Goal: Task Accomplishment & Management: Manage account settings

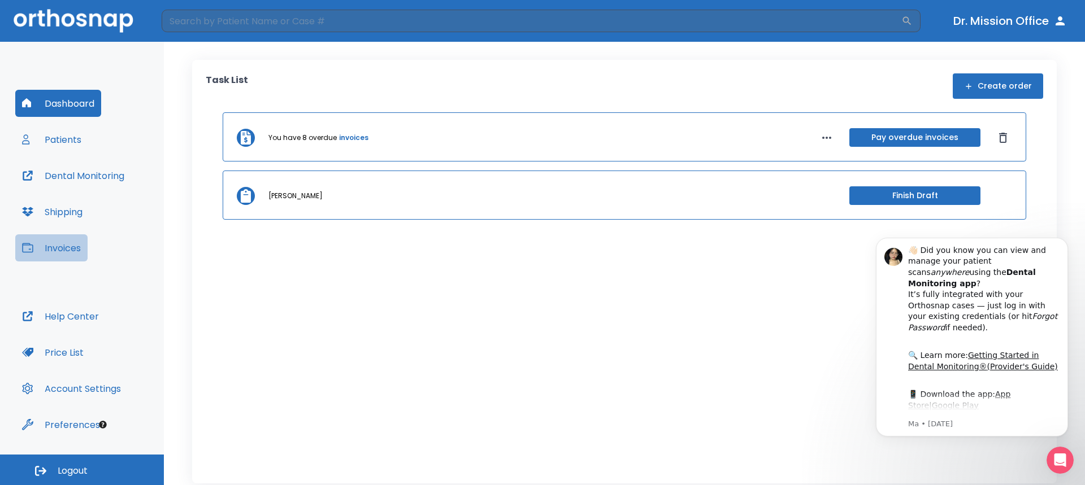
click at [70, 245] on button "Invoices" at bounding box center [51, 247] width 72 height 27
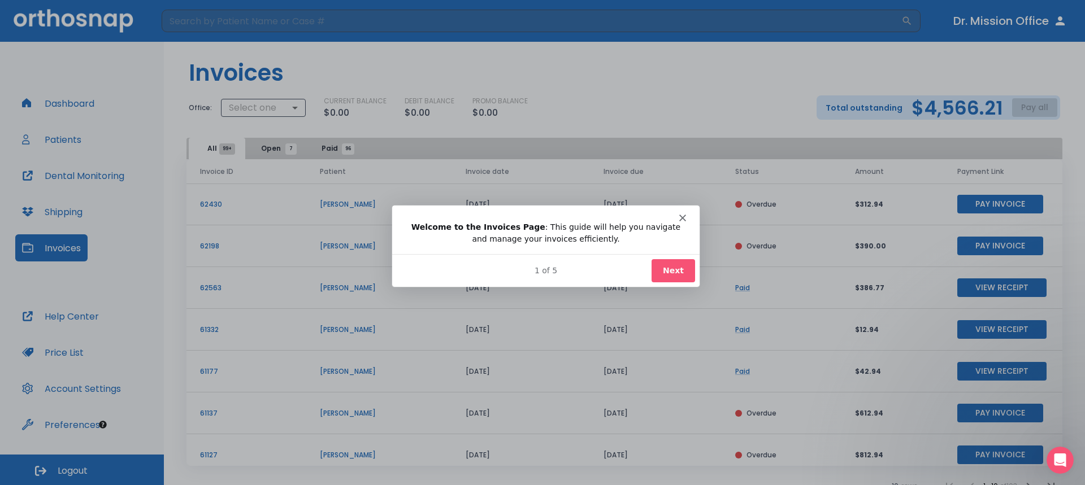
click at [695, 277] on div "1 of 5 Next" at bounding box center [544, 269] width 307 height 33
click at [672, 275] on button "Next" at bounding box center [672, 269] width 43 height 23
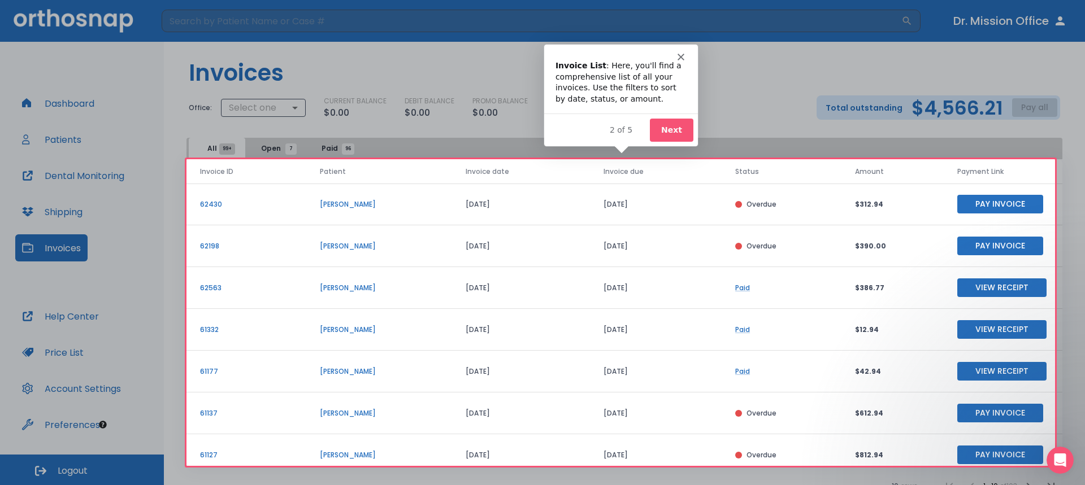
click at [664, 138] on button "Next" at bounding box center [670, 129] width 43 height 23
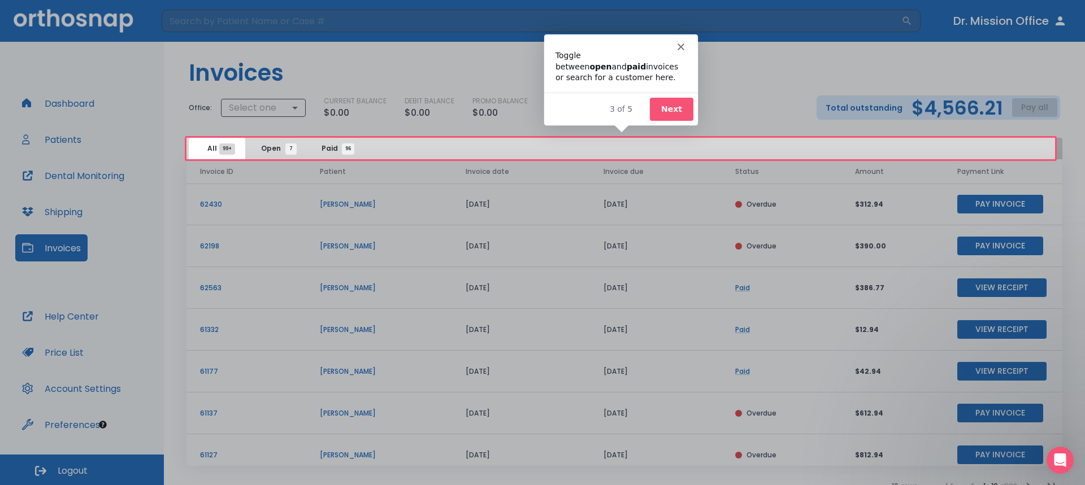
click at [672, 104] on button "Next" at bounding box center [670, 108] width 43 height 23
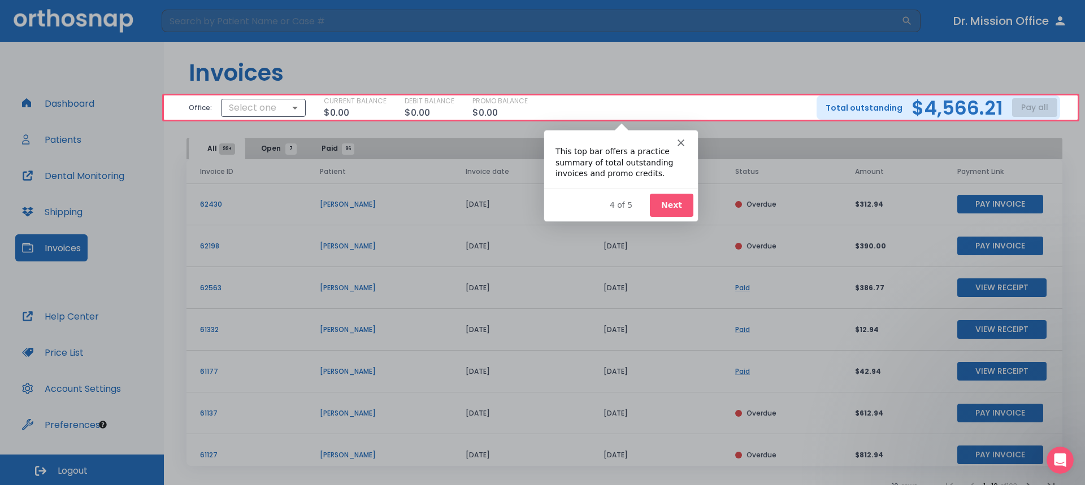
click at [676, 208] on button "Next" at bounding box center [670, 204] width 43 height 23
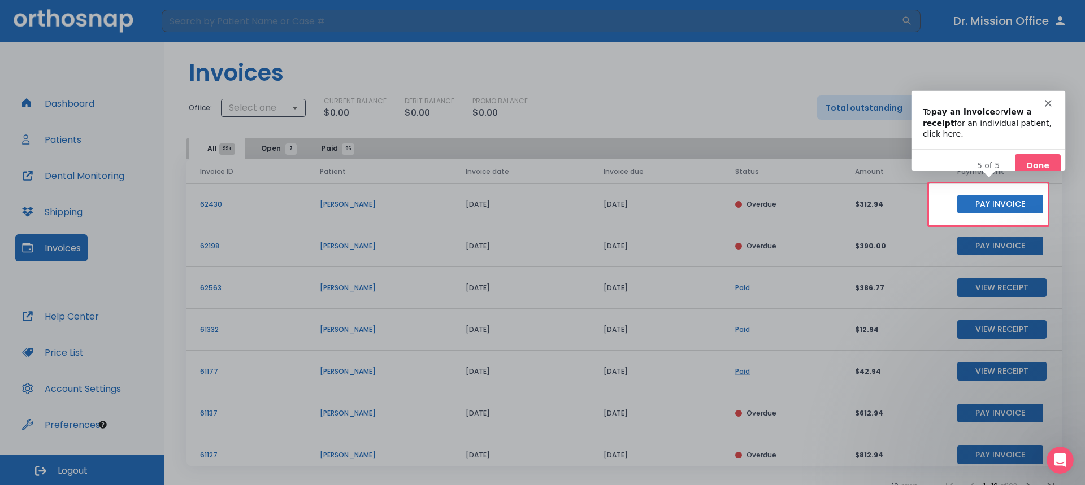
drag, startPoint x: 275, startPoint y: 153, endPoint x: 498, endPoint y: 155, distance: 223.7
click at [276, 153] on div "Product tour overlay" at bounding box center [542, 242] width 1085 height 485
click at [1053, 157] on button "Done" at bounding box center [1037, 165] width 46 height 23
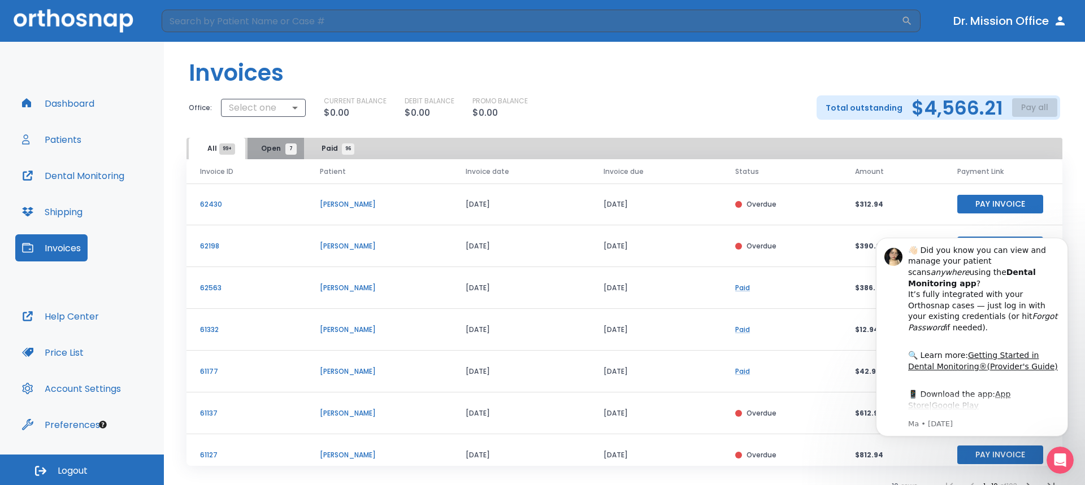
click at [279, 150] on span "Open 7" at bounding box center [276, 148] width 30 height 10
click at [1062, 240] on icon "Dismiss notification" at bounding box center [1065, 241] width 6 height 6
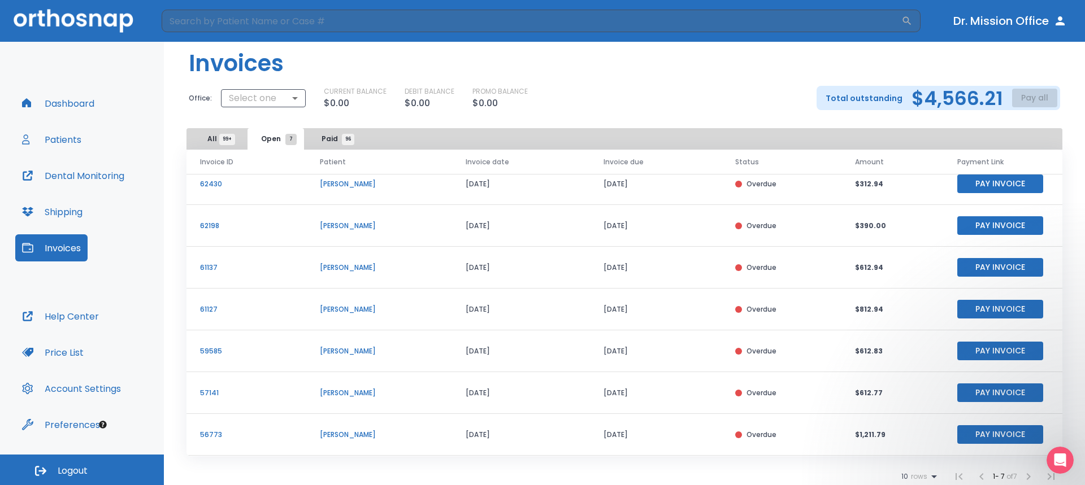
scroll to position [12, 0]
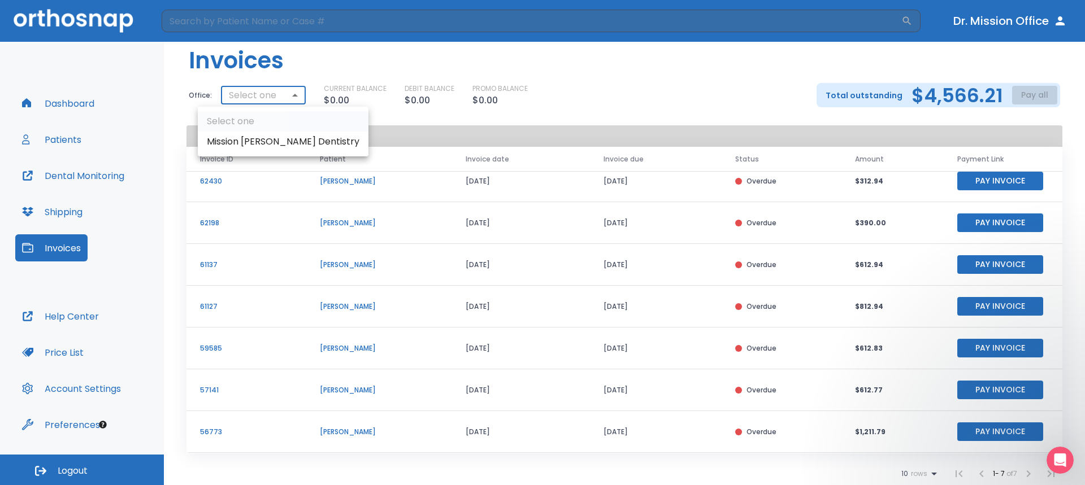
click at [262, 95] on body "​ Dr. Mission Office Dashboard Patients Dental Monitoring Shipping Invoices Hel…" at bounding box center [542, 242] width 1085 height 485
click at [268, 136] on li "Mission [PERSON_NAME] Dentistry" at bounding box center [283, 142] width 171 height 20
type input "2023"
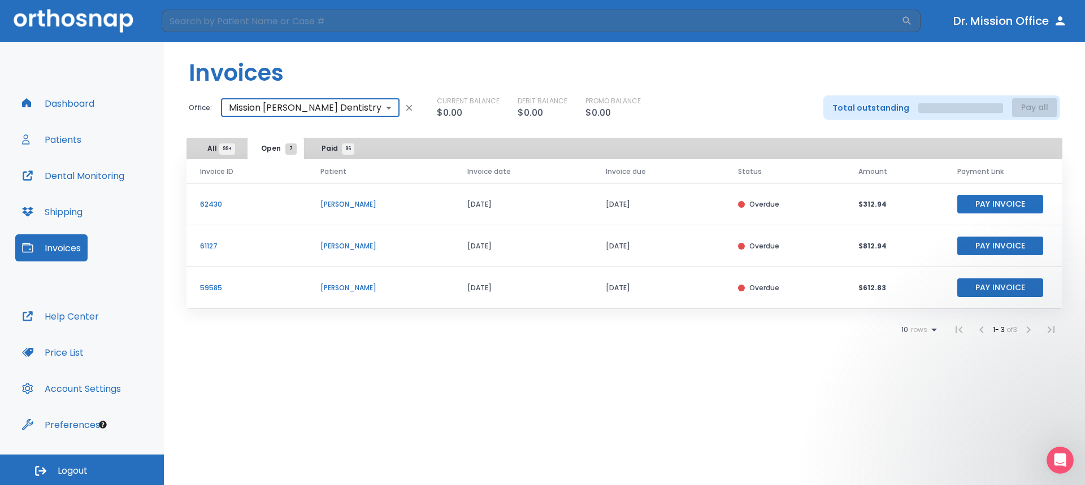
scroll to position [0, 0]
click at [311, 111] on body "​ Dr. Mission Office Dashboard Patients Dental Monitoring Shipping Invoices Hel…" at bounding box center [542, 242] width 1085 height 485
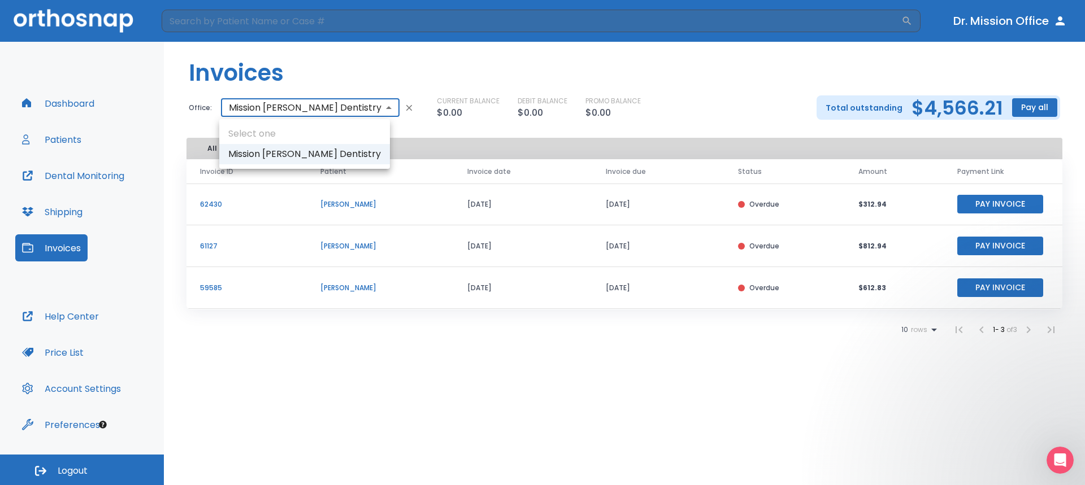
click at [301, 136] on ul "Select one Mission [PERSON_NAME] Dentistry" at bounding box center [304, 144] width 171 height 50
click at [257, 130] on ul "Select one Mission [PERSON_NAME] Dentistry" at bounding box center [304, 144] width 171 height 50
click at [363, 111] on div at bounding box center [542, 242] width 1085 height 485
click at [406, 108] on icon "button" at bounding box center [409, 108] width 6 height 6
